Goal: Use online tool/utility: Utilize a website feature to perform a specific function

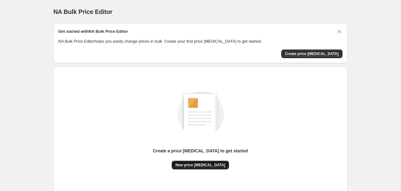
click at [207, 163] on button "New price [MEDICAL_DATA]" at bounding box center [200, 165] width 57 height 9
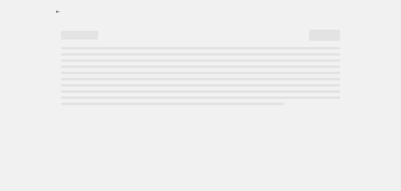
select select "percentage"
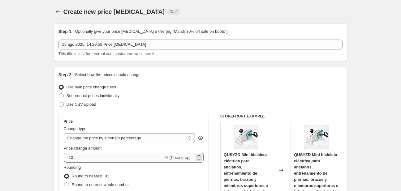
scroll to position [32, 0]
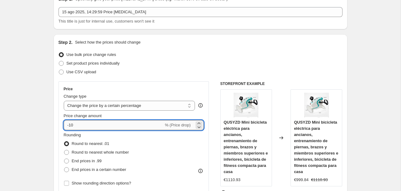
click at [136, 123] on input "-10" at bounding box center [114, 125] width 100 height 10
type input "-1"
type input "-2"
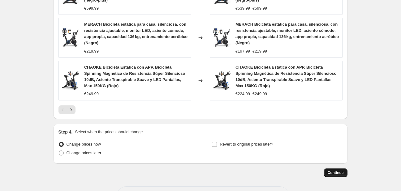
scroll to position [499, 0]
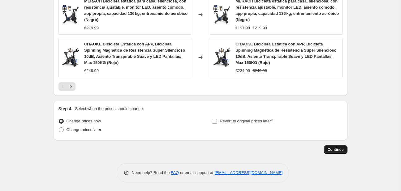
type input "-30"
click at [338, 150] on span "Continue" at bounding box center [336, 149] width 16 height 5
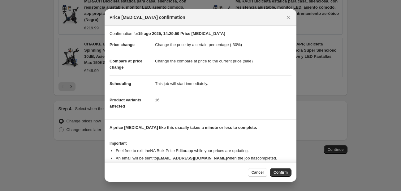
drag, startPoint x: 284, startPoint y: 174, endPoint x: 279, endPoint y: 170, distance: 6.3
click at [284, 174] on span "Confirm" at bounding box center [281, 172] width 14 height 5
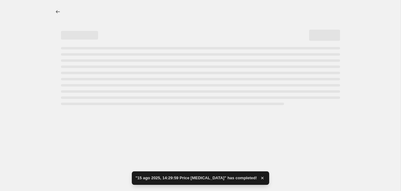
select select "percentage"
